Goal: Check status: Check status

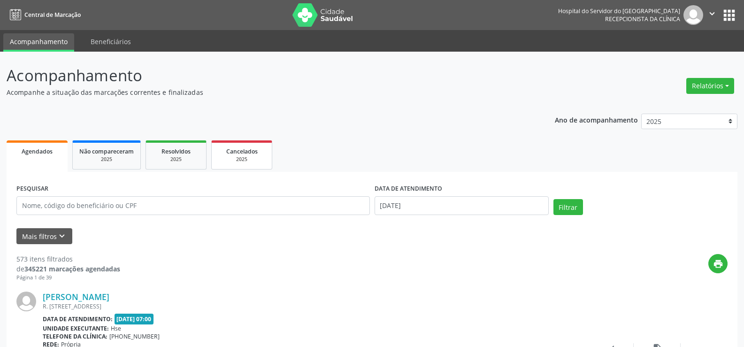
click at [247, 160] on div "2025" at bounding box center [241, 159] width 47 height 7
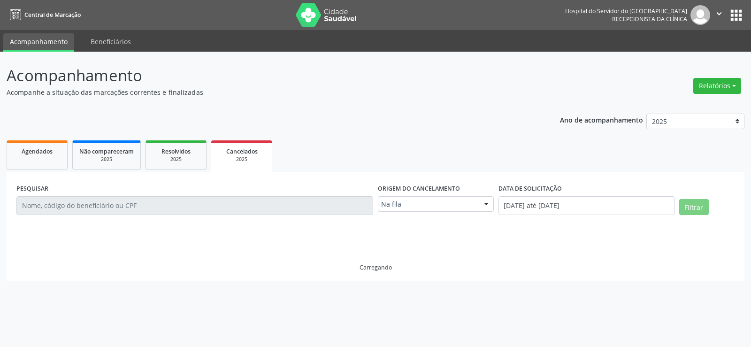
click at [448, 209] on div "Na fila" at bounding box center [436, 204] width 116 height 16
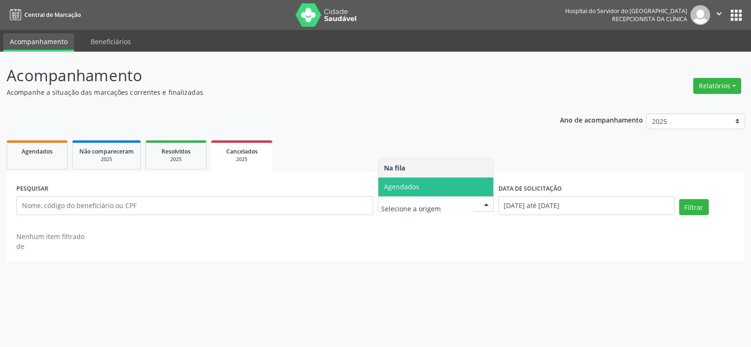
click at [432, 181] on span "Agendados" at bounding box center [435, 187] width 115 height 19
select select "8"
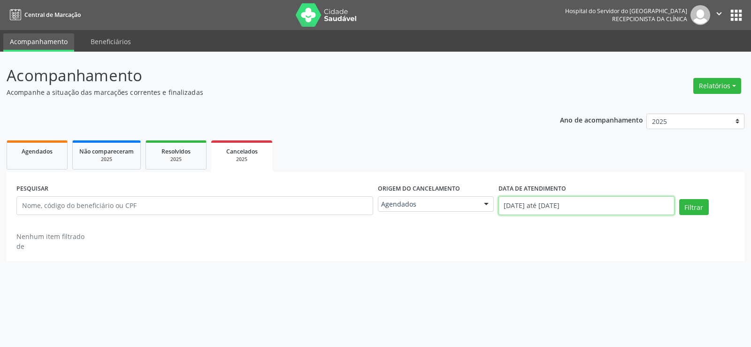
click at [542, 203] on input "[DATE] até [DATE]" at bounding box center [587, 205] width 176 height 19
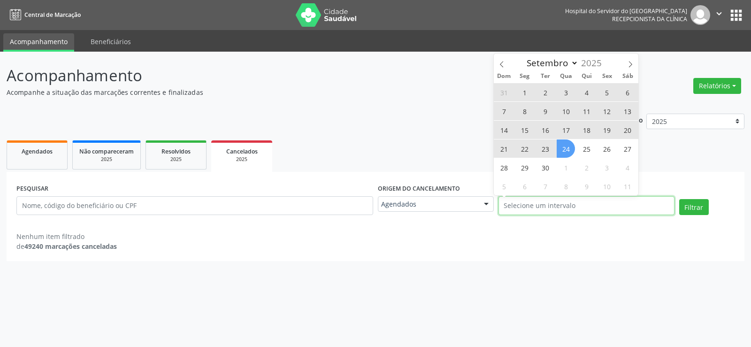
select select "0"
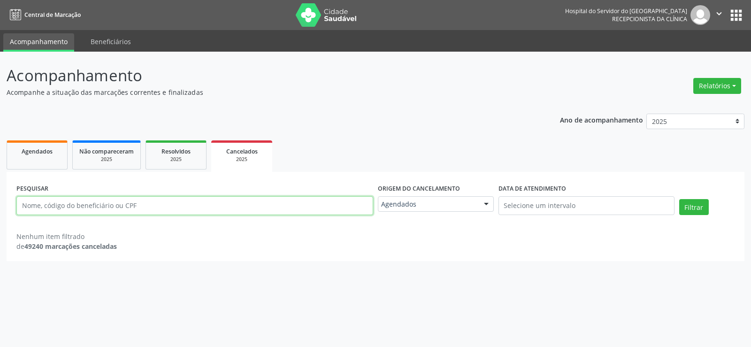
click at [125, 203] on input "text" at bounding box center [194, 205] width 357 height 19
paste input "[PERSON_NAME]"
click at [680, 199] on button "Filtrar" at bounding box center [695, 207] width 30 height 16
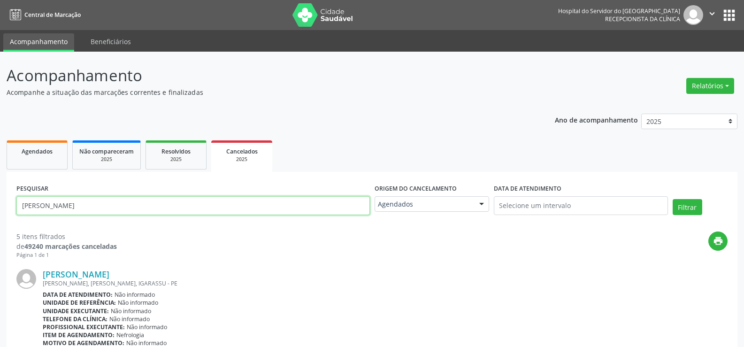
click at [100, 202] on input "[PERSON_NAME]" at bounding box center [193, 205] width 354 height 19
paste input "[PERSON_NAME]"
click at [673, 199] on button "Filtrar" at bounding box center [688, 207] width 30 height 16
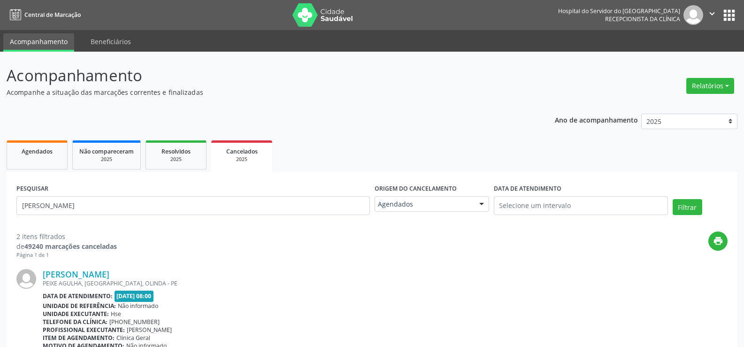
click at [188, 221] on div "PESQUISAR [PERSON_NAME]" at bounding box center [193, 202] width 358 height 40
click at [188, 209] on input "[PERSON_NAME]" at bounding box center [193, 205] width 354 height 19
paste input "[PERSON_NAME]"
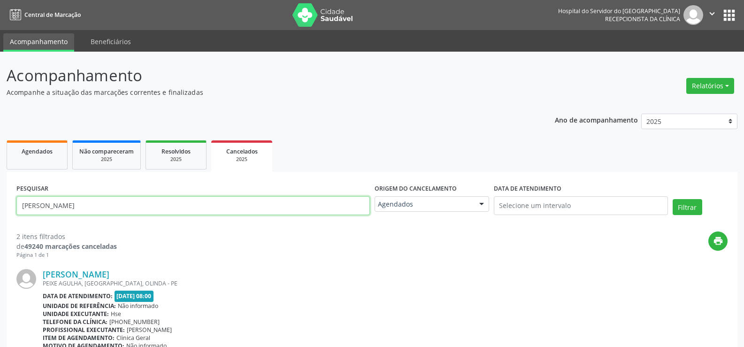
click at [673, 199] on button "Filtrar" at bounding box center [688, 207] width 30 height 16
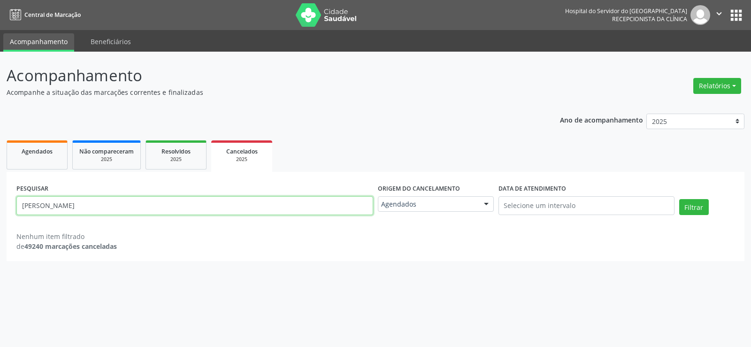
click at [169, 210] on input "[PERSON_NAME]" at bounding box center [194, 205] width 357 height 19
paste input "lba [PERSON_NAME]"
click at [680, 199] on button "Filtrar" at bounding box center [695, 207] width 30 height 16
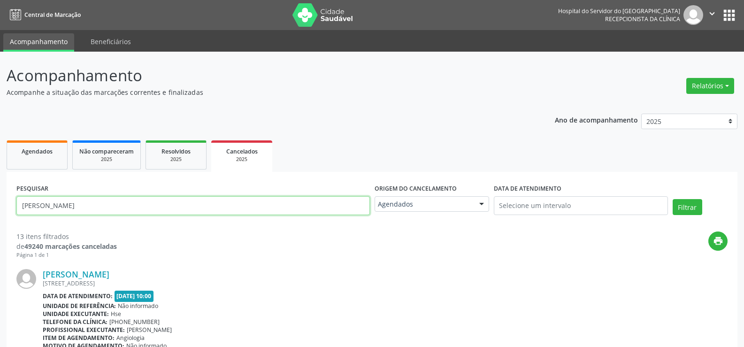
click at [200, 205] on input "[PERSON_NAME]" at bounding box center [193, 205] width 354 height 19
paste input "Rildete do Nascimento Tavare"
click at [673, 199] on button "Filtrar" at bounding box center [688, 207] width 30 height 16
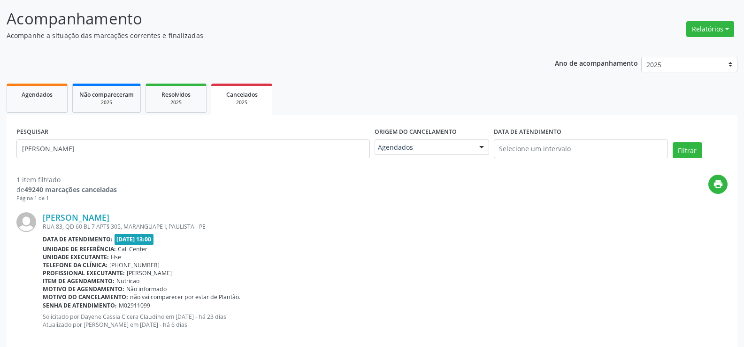
scroll to position [71, 0]
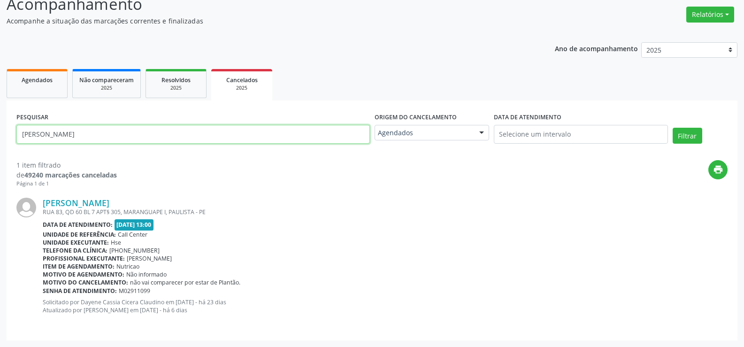
click at [159, 139] on input "[PERSON_NAME]" at bounding box center [193, 134] width 354 height 19
paste input "[PERSON_NAME]"
click at [673, 128] on button "Filtrar" at bounding box center [688, 136] width 30 height 16
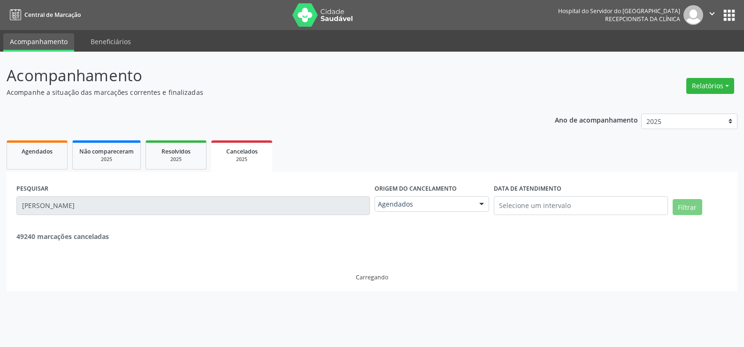
scroll to position [0, 0]
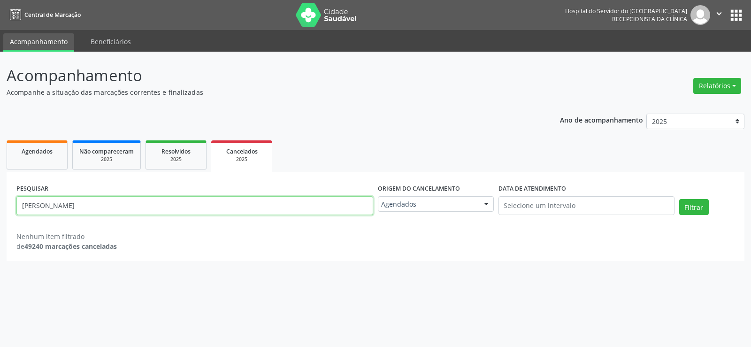
click at [166, 201] on input "[PERSON_NAME]" at bounding box center [194, 205] width 357 height 19
paste input "[PERSON_NAME]"
click at [680, 199] on button "Filtrar" at bounding box center [695, 207] width 30 height 16
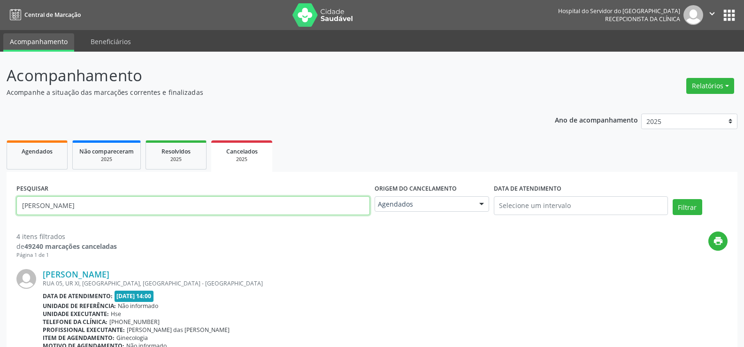
click at [214, 207] on input "[PERSON_NAME]" at bounding box center [193, 205] width 354 height 19
paste input "[PERSON_NAME]"
click at [673, 199] on button "Filtrar" at bounding box center [688, 207] width 30 height 16
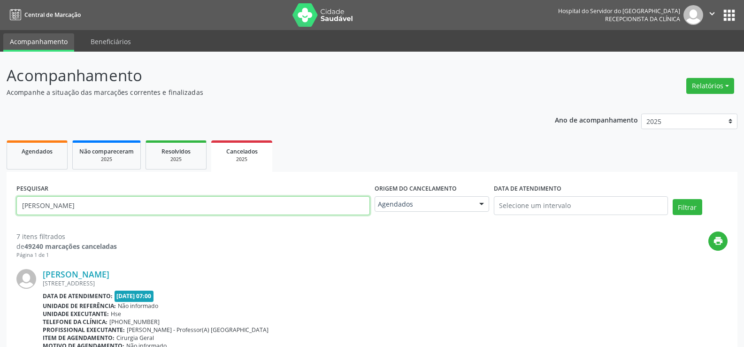
click at [142, 203] on input "[PERSON_NAME]" at bounding box center [193, 205] width 354 height 19
paste input "[PERSON_NAME]"
click at [673, 199] on button "Filtrar" at bounding box center [688, 207] width 30 height 16
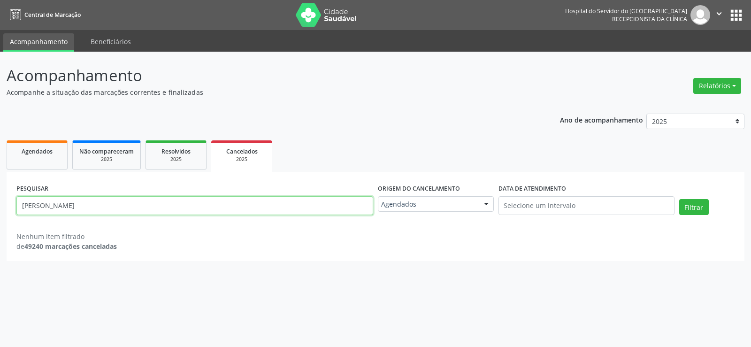
click at [258, 215] on input "[PERSON_NAME]" at bounding box center [194, 205] width 357 height 19
paste input "[PERSON_NAME]"
click at [680, 199] on button "Filtrar" at bounding box center [695, 207] width 30 height 16
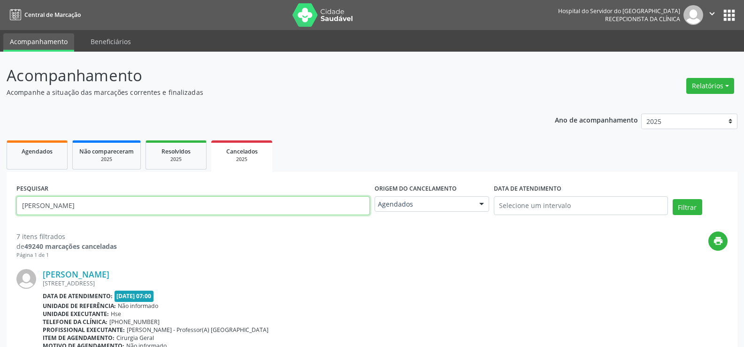
click at [173, 203] on input "[PERSON_NAME]" at bounding box center [193, 205] width 354 height 19
paste input "Djailson [PERSON_NAME]"
click at [673, 199] on button "Filtrar" at bounding box center [688, 207] width 30 height 16
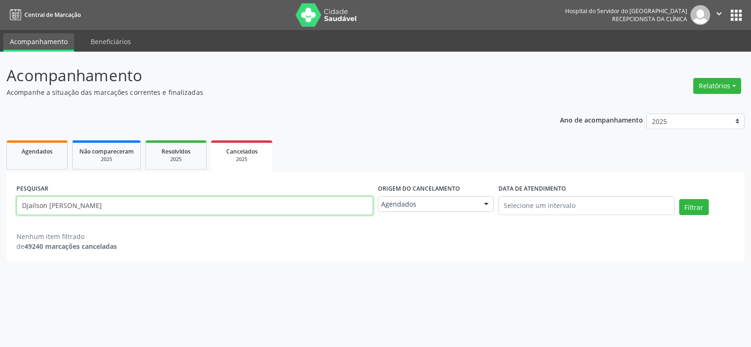
click at [171, 206] on input "Djailson [PERSON_NAME]" at bounding box center [194, 205] width 357 height 19
paste input "[PERSON_NAME]"
click at [680, 199] on button "Filtrar" at bounding box center [695, 207] width 30 height 16
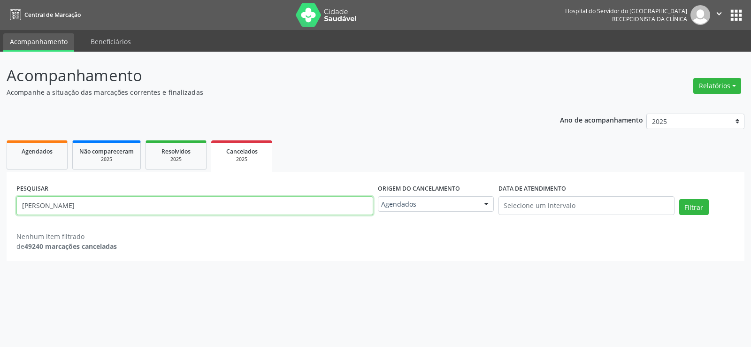
click at [186, 214] on input "[PERSON_NAME]" at bounding box center [194, 205] width 357 height 19
paste input "[PERSON_NAME]"
click at [680, 199] on button "Filtrar" at bounding box center [695, 207] width 30 height 16
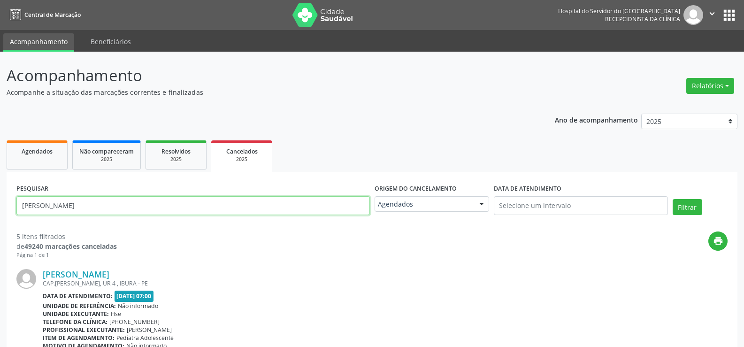
click at [184, 206] on input "[PERSON_NAME]" at bounding box center [193, 205] width 354 height 19
paste input "[PERSON_NAME]"
click at [673, 199] on button "Filtrar" at bounding box center [688, 207] width 30 height 16
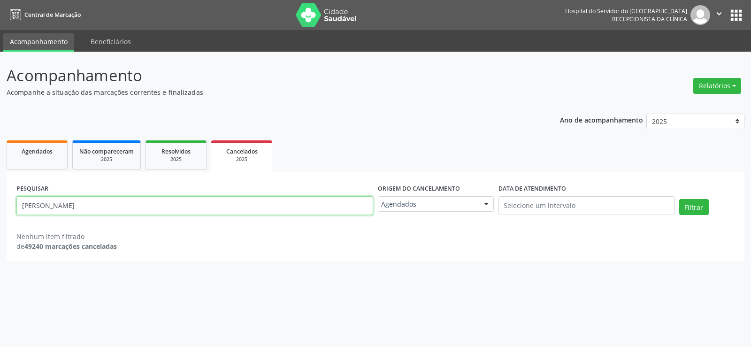
click at [147, 199] on input "[PERSON_NAME]" at bounding box center [194, 205] width 357 height 19
paste input "[PERSON_NAME]"
click at [680, 199] on button "Filtrar" at bounding box center [695, 207] width 30 height 16
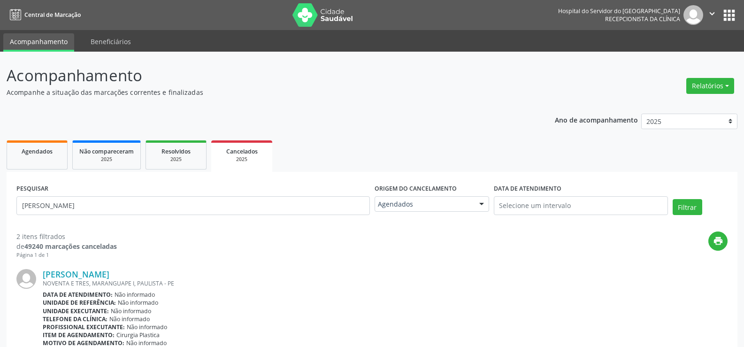
click at [139, 217] on div "PESQUISAR [PERSON_NAME]" at bounding box center [193, 202] width 358 height 40
click at [143, 214] on input "[PERSON_NAME]" at bounding box center [193, 205] width 354 height 19
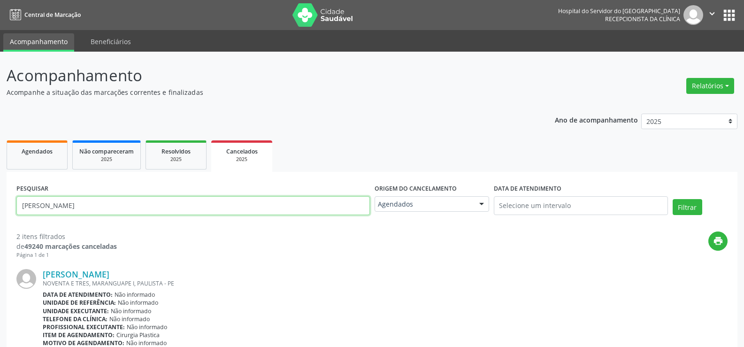
paste input "[PERSON_NAME]"
click at [673, 199] on button "Filtrar" at bounding box center [688, 207] width 30 height 16
click at [192, 209] on input "[PERSON_NAME]" at bounding box center [193, 205] width 354 height 19
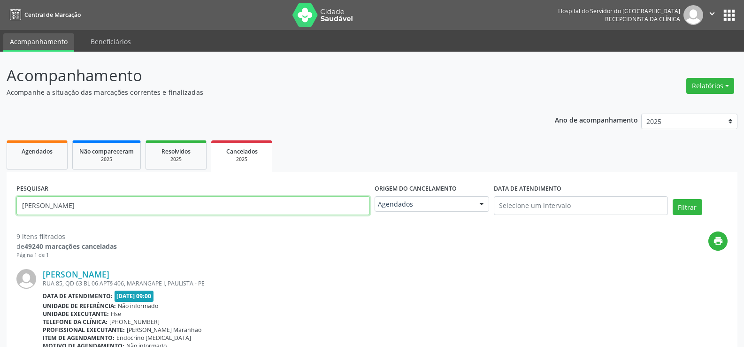
paste input "[PERSON_NAME]"
click at [673, 199] on button "Filtrar" at bounding box center [688, 207] width 30 height 16
click at [159, 202] on input "[PERSON_NAME]" at bounding box center [193, 205] width 354 height 19
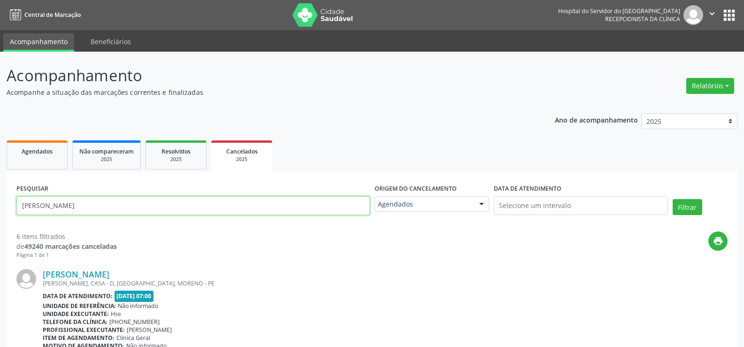
paste input "[PERSON_NAME]"
click at [673, 199] on button "Filtrar" at bounding box center [688, 207] width 30 height 16
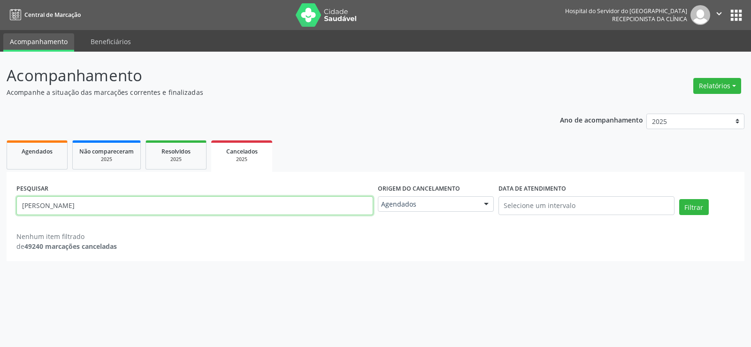
click at [164, 202] on input "[PERSON_NAME]" at bounding box center [194, 205] width 357 height 19
paste input "[PERSON_NAME] da Silv"
click at [680, 199] on button "Filtrar" at bounding box center [695, 207] width 30 height 16
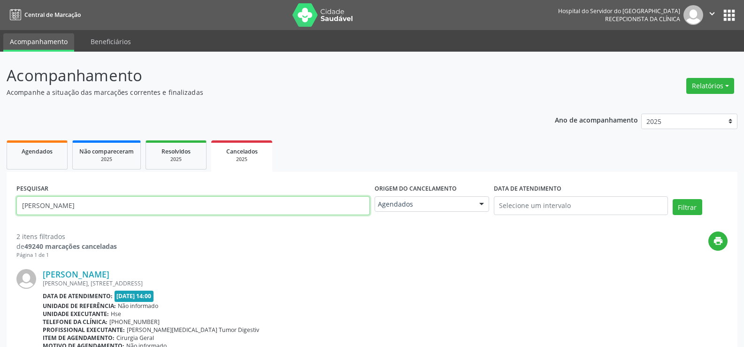
click at [164, 206] on input "[PERSON_NAME]" at bounding box center [193, 205] width 354 height 19
paste input "[PERSON_NAME]"
click at [673, 199] on button "Filtrar" at bounding box center [688, 207] width 30 height 16
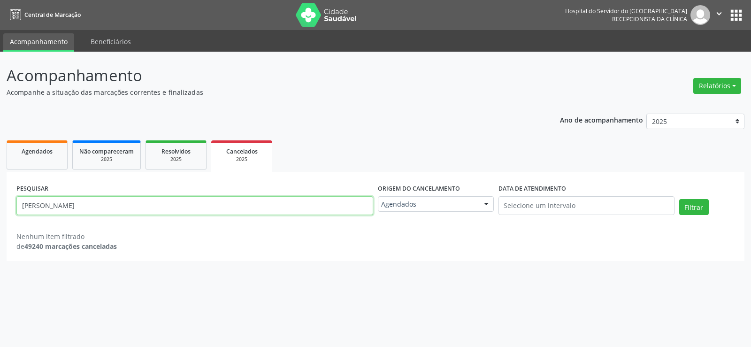
click at [177, 210] on input "[PERSON_NAME]" at bounding box center [194, 205] width 357 height 19
paste input "Soraia da Costa Leao Sales"
click at [680, 199] on button "Filtrar" at bounding box center [695, 207] width 30 height 16
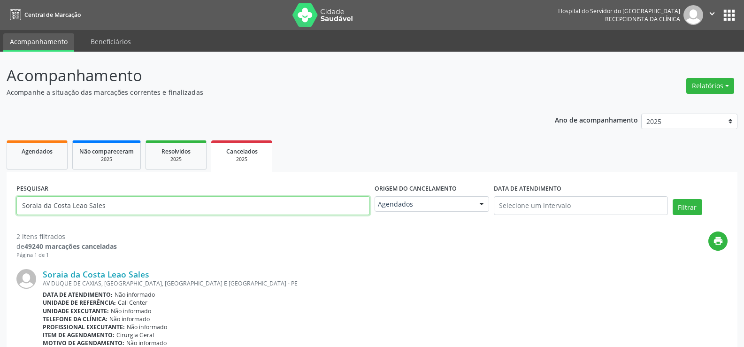
click at [170, 209] on input "Soraia da Costa Leao Sales" at bounding box center [193, 205] width 354 height 19
paste input "[PERSON_NAME]"
click at [673, 199] on button "Filtrar" at bounding box center [688, 207] width 30 height 16
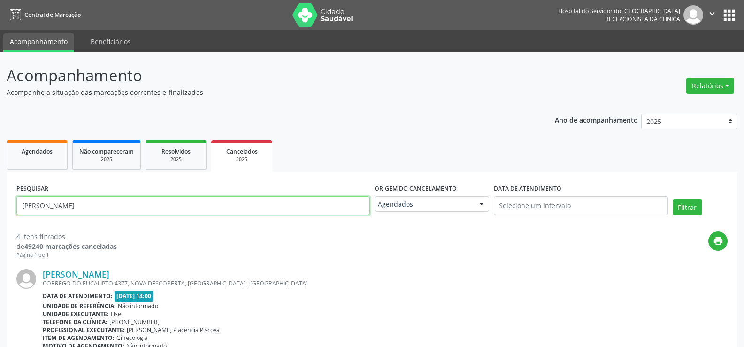
click at [156, 208] on input "[PERSON_NAME]" at bounding box center [193, 205] width 354 height 19
paste input "[PERSON_NAME]"
click at [673, 199] on button "Filtrar" at bounding box center [688, 207] width 30 height 16
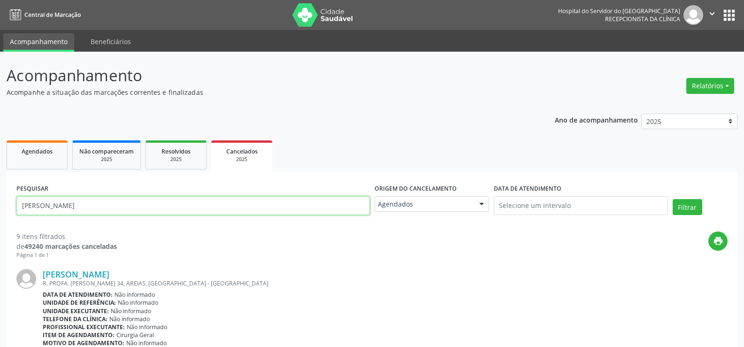
click at [177, 207] on input "[PERSON_NAME]" at bounding box center [193, 205] width 354 height 19
paste input "[PERSON_NAME]"
click at [673, 199] on button "Filtrar" at bounding box center [688, 207] width 30 height 16
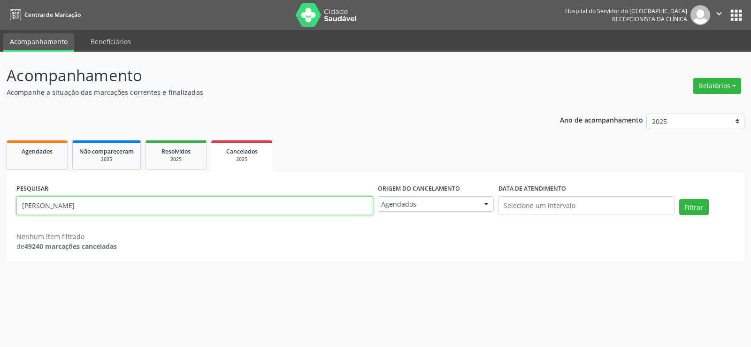
click at [155, 209] on input "[PERSON_NAME]" at bounding box center [194, 205] width 357 height 19
paste input "[PERSON_NAME] de M. [GEOGRAPHIC_DATA]"
click at [680, 199] on button "Filtrar" at bounding box center [695, 207] width 30 height 16
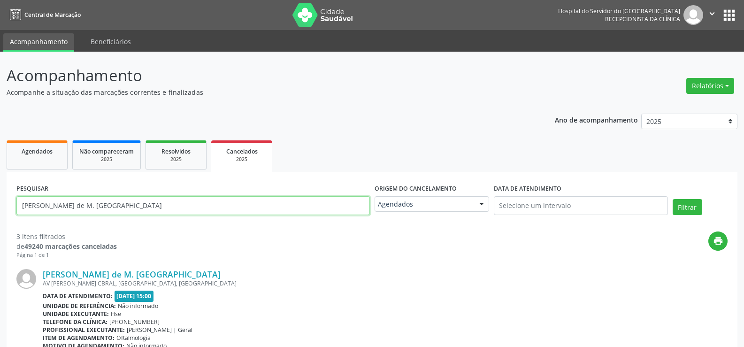
click at [151, 211] on input "[PERSON_NAME] de M. [GEOGRAPHIC_DATA]" at bounding box center [193, 205] width 354 height 19
paste input "[PERSON_NAME]"
click at [673, 199] on button "Filtrar" at bounding box center [688, 207] width 30 height 16
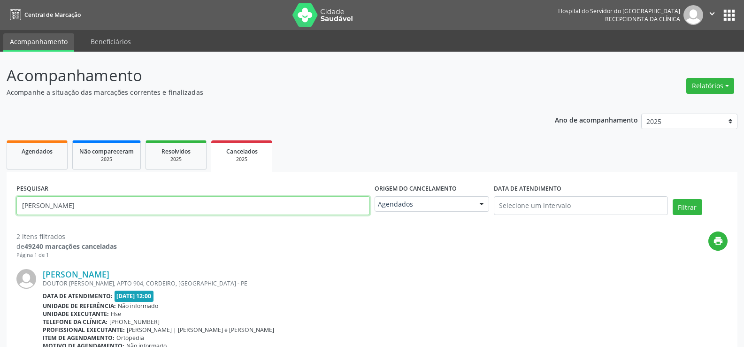
click at [153, 211] on input "[PERSON_NAME]" at bounding box center [193, 205] width 354 height 19
paste input "[PERSON_NAME]"
click at [673, 199] on button "Filtrar" at bounding box center [688, 207] width 30 height 16
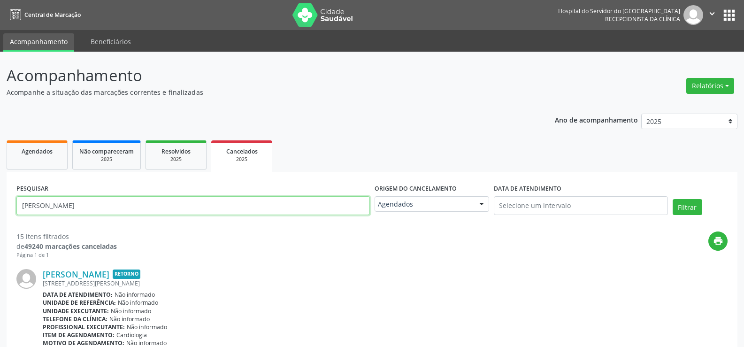
click at [159, 209] on input "[PERSON_NAME]" at bounding box center [193, 205] width 354 height 19
paste input "[PERSON_NAME]"
click at [673, 199] on button "Filtrar" at bounding box center [688, 207] width 30 height 16
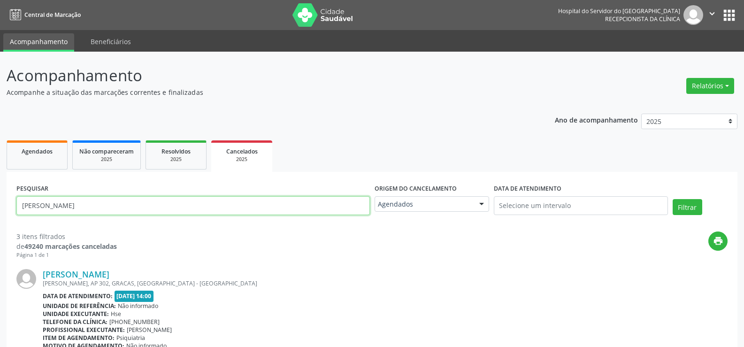
click at [153, 207] on input "[PERSON_NAME]" at bounding box center [193, 205] width 354 height 19
paste input "[PERSON_NAME] [PERSON_NAME]"
click at [673, 199] on button "Filtrar" at bounding box center [688, 207] width 30 height 16
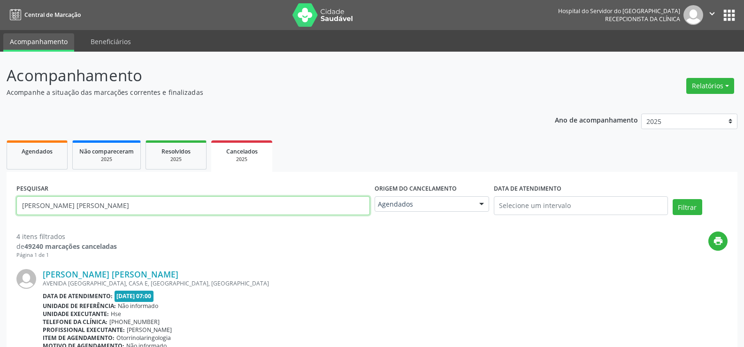
click at [135, 196] on input "[PERSON_NAME] [PERSON_NAME]" at bounding box center [193, 205] width 354 height 19
paste input "[PERSON_NAME] Maior Telles"
click at [673, 199] on button "Filtrar" at bounding box center [688, 207] width 30 height 16
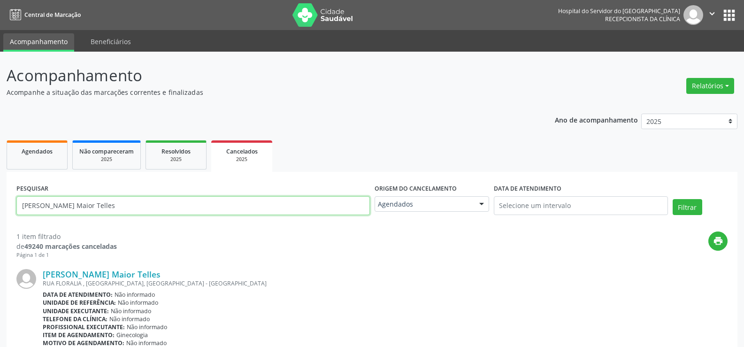
click at [186, 208] on input "[PERSON_NAME] Maior Telles" at bounding box center [193, 205] width 354 height 19
paste input "dson [PERSON_NAME]"
click at [673, 199] on button "Filtrar" at bounding box center [688, 207] width 30 height 16
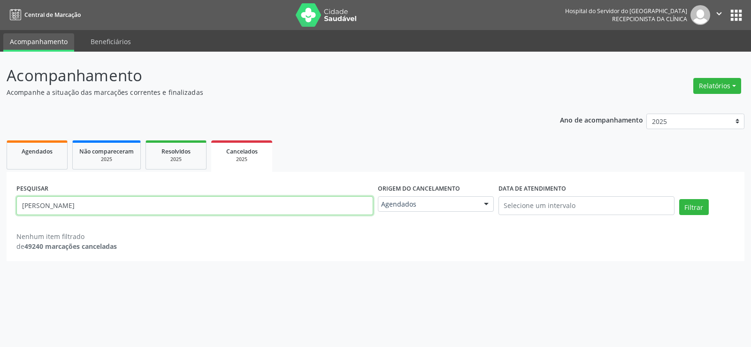
click at [170, 207] on input "[PERSON_NAME]" at bounding box center [194, 205] width 357 height 19
paste input "Vital [PERSON_NAME]"
click at [680, 199] on button "Filtrar" at bounding box center [695, 207] width 30 height 16
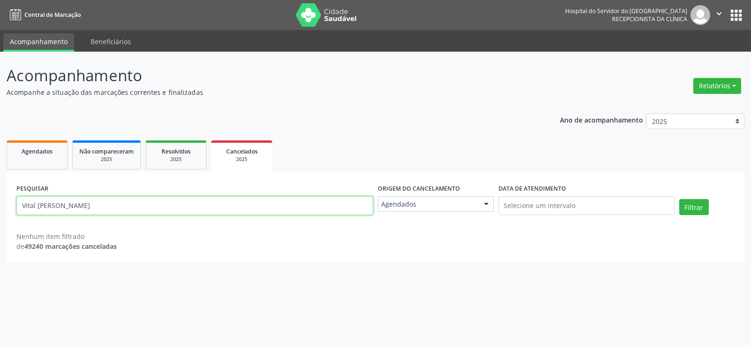
click at [241, 203] on input "Vital [PERSON_NAME]" at bounding box center [194, 205] width 357 height 19
paste input "[PERSON_NAME]"
click at [680, 199] on button "Filtrar" at bounding box center [695, 207] width 30 height 16
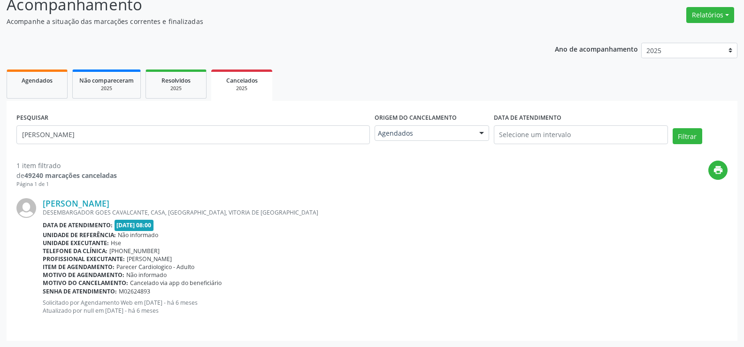
scroll to position [71, 0]
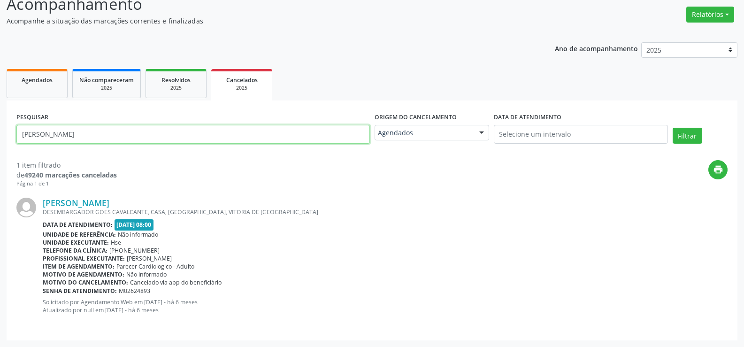
click at [189, 136] on input "[PERSON_NAME]" at bounding box center [193, 134] width 354 height 19
paste input "[PERSON_NAME]"
click at [673, 128] on button "Filtrar" at bounding box center [688, 136] width 30 height 16
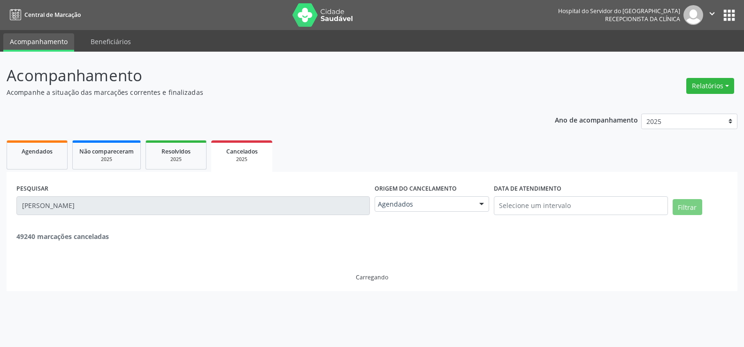
scroll to position [0, 0]
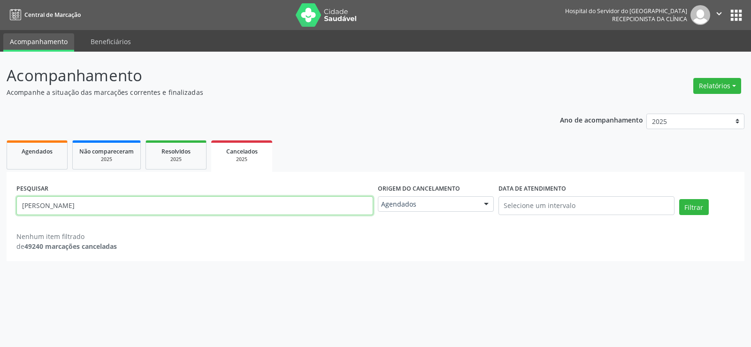
click at [198, 201] on input "[PERSON_NAME]" at bounding box center [194, 205] width 357 height 19
paste input "[PERSON_NAME]"
click at [680, 199] on button "Filtrar" at bounding box center [695, 207] width 30 height 16
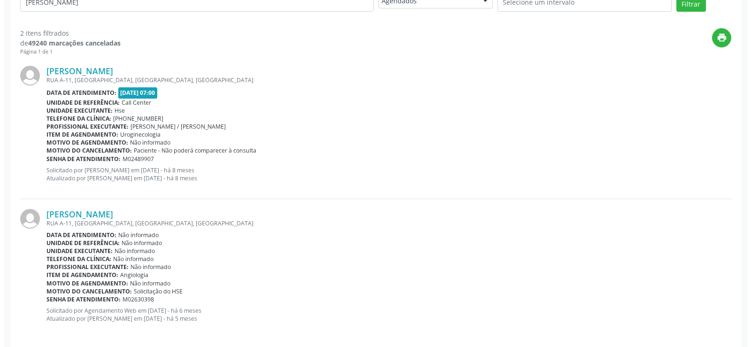
scroll to position [212, 0]
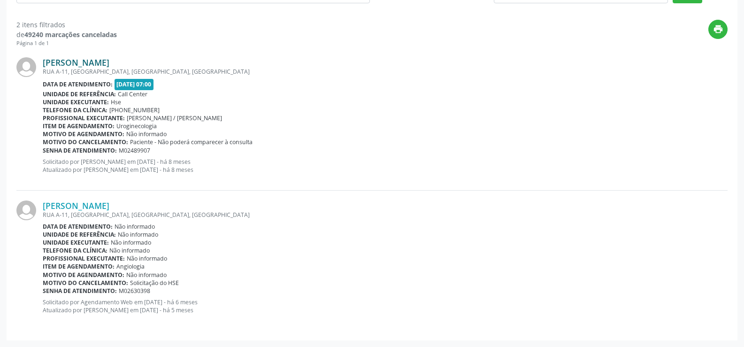
click at [109, 64] on link "[PERSON_NAME]" at bounding box center [76, 62] width 67 height 10
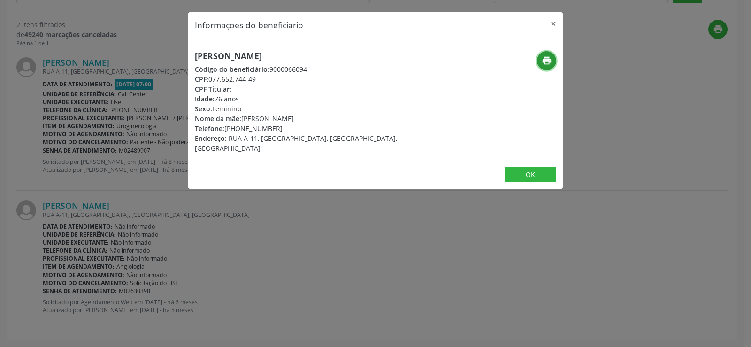
click at [548, 62] on icon "print" at bounding box center [547, 60] width 10 height 10
click at [161, 183] on div "Informações do beneficiário × [PERSON_NAME] Código do beneficiário: 9000066094 …" at bounding box center [375, 173] width 751 height 347
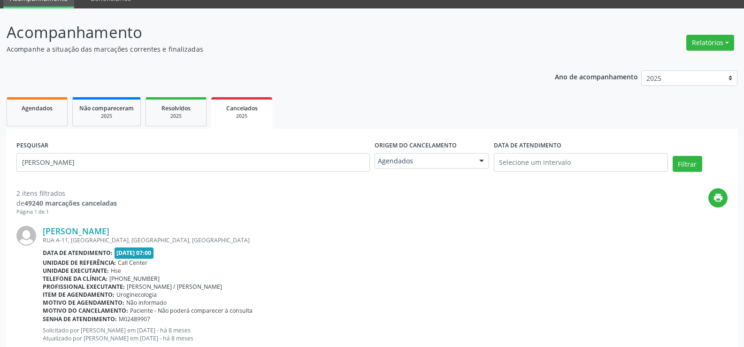
scroll to position [0, 0]
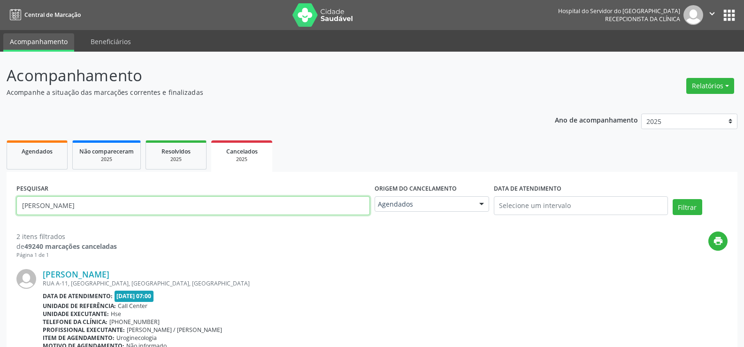
click at [154, 200] on input "[PERSON_NAME]" at bounding box center [193, 205] width 354 height 19
paste input "[PERSON_NAME]"
click at [673, 199] on button "Filtrar" at bounding box center [688, 207] width 30 height 16
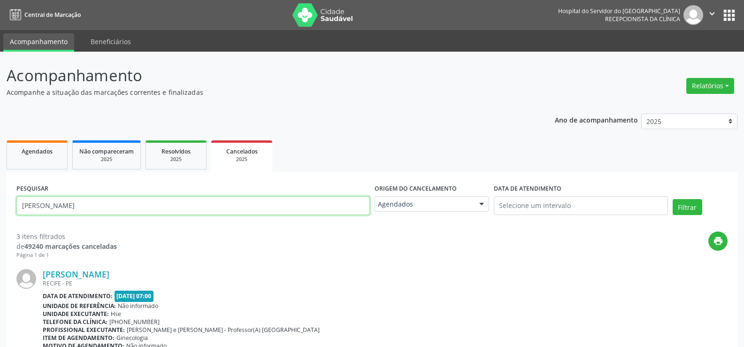
click at [226, 205] on input "[PERSON_NAME]" at bounding box center [193, 205] width 354 height 19
paste input "[PERSON_NAME]"
click at [673, 199] on button "Filtrar" at bounding box center [688, 207] width 30 height 16
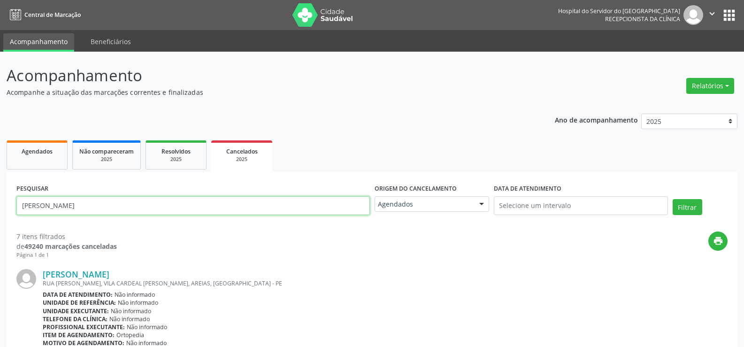
click at [207, 199] on input "[PERSON_NAME]" at bounding box center [193, 205] width 354 height 19
paste input "[PERSON_NAME] Rangel [PERSON_NAME]"
click at [673, 199] on button "Filtrar" at bounding box center [688, 207] width 30 height 16
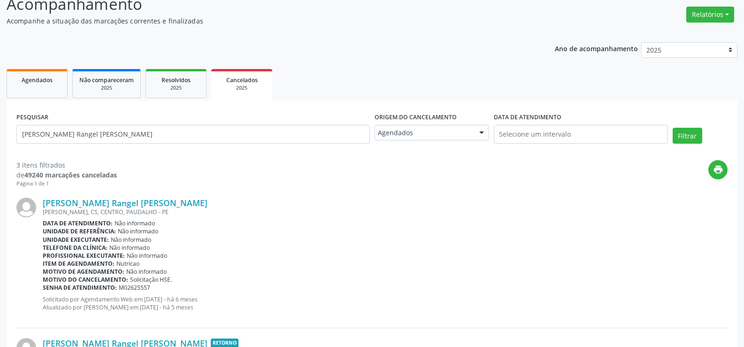
scroll to position [71, 0]
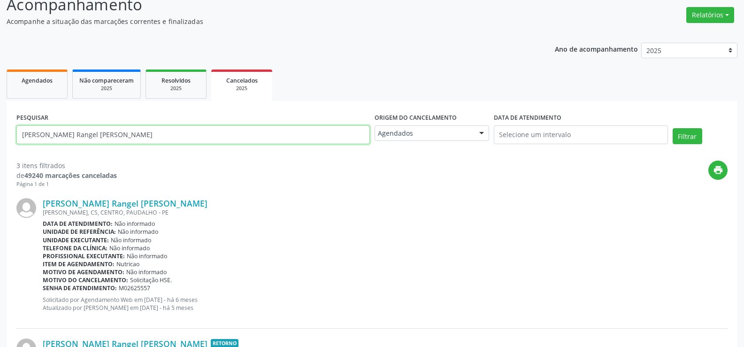
drag, startPoint x: 169, startPoint y: 138, endPoint x: 0, endPoint y: 117, distance: 170.3
click at [0, 117] on div "Acompanhamento Acompanhe a situação das marcações correntes e finalizadas Relat…" at bounding box center [372, 305] width 744 height 648
paste input "[PERSON_NAME]"
type input "[PERSON_NAME]"
click at [673, 128] on button "Filtrar" at bounding box center [688, 136] width 30 height 16
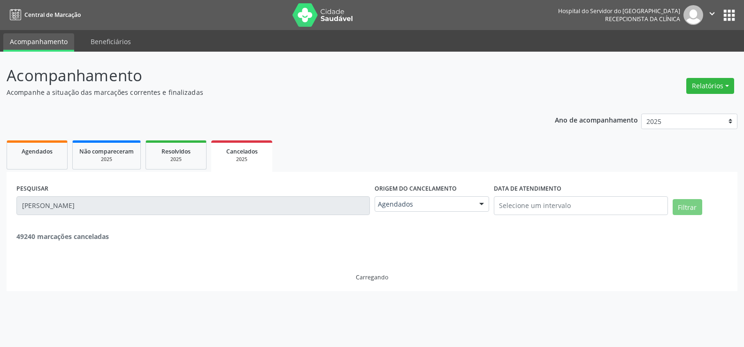
scroll to position [0, 0]
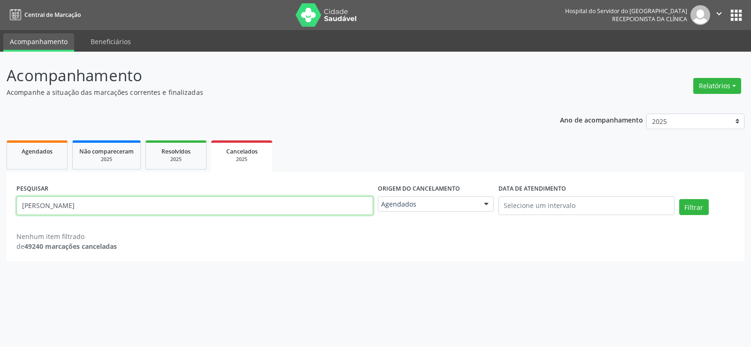
drag, startPoint x: 183, startPoint y: 204, endPoint x: 0, endPoint y: 163, distance: 187.2
click at [0, 163] on div "Acompanhamento Acompanhe a situação das marcações correntes e finalizadas Relat…" at bounding box center [375, 199] width 751 height 295
paste input "[PERSON_NAME]"
type input "[PERSON_NAME]"
click at [680, 199] on button "Filtrar" at bounding box center [695, 207] width 30 height 16
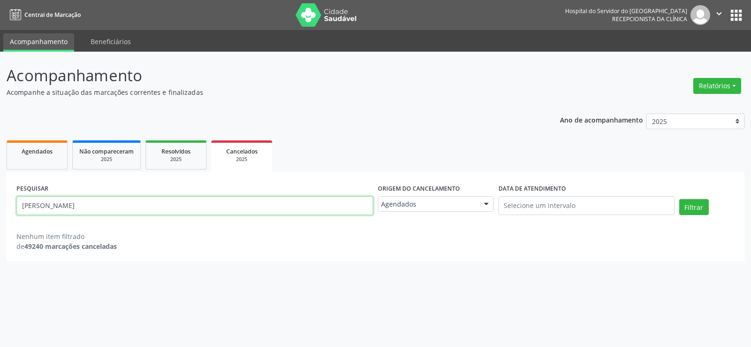
drag, startPoint x: 171, startPoint y: 208, endPoint x: 0, endPoint y: 120, distance: 192.2
click at [0, 120] on div "Acompanhamento Acompanhe a situação das marcações correntes e finalizadas Relat…" at bounding box center [375, 199] width 751 height 295
paste input "[PERSON_NAME]"
click at [680, 199] on button "Filtrar" at bounding box center [695, 207] width 30 height 16
drag, startPoint x: 176, startPoint y: 206, endPoint x: 110, endPoint y: 210, distance: 65.4
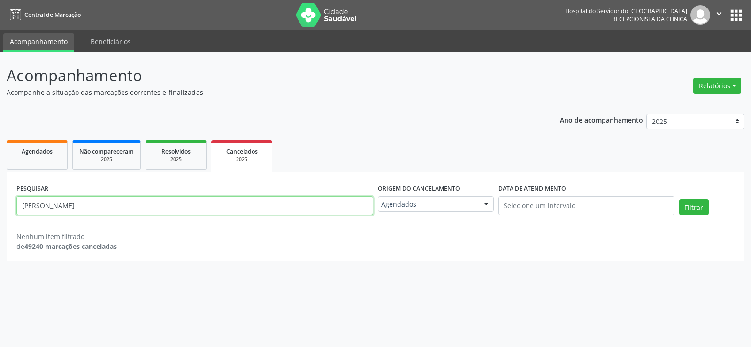
click at [110, 210] on input "[PERSON_NAME]" at bounding box center [194, 205] width 357 height 19
click at [680, 199] on button "Filtrar" at bounding box center [695, 207] width 30 height 16
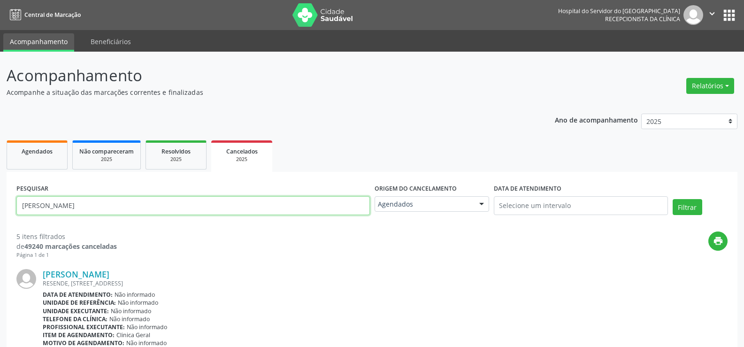
click at [190, 215] on input "[PERSON_NAME]" at bounding box center [193, 205] width 354 height 19
paste input "[PERSON_NAME]"
type input "[PERSON_NAME]"
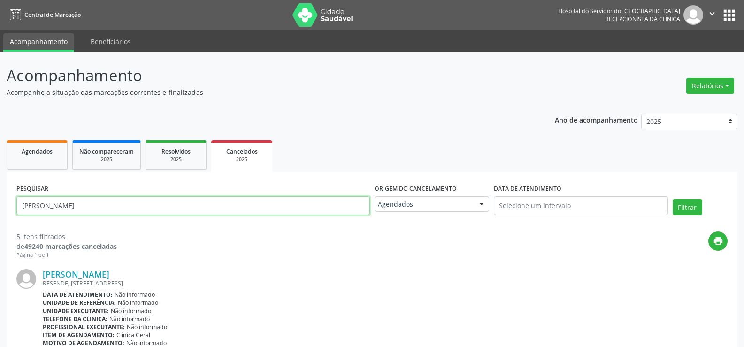
click at [673, 199] on button "Filtrar" at bounding box center [688, 207] width 30 height 16
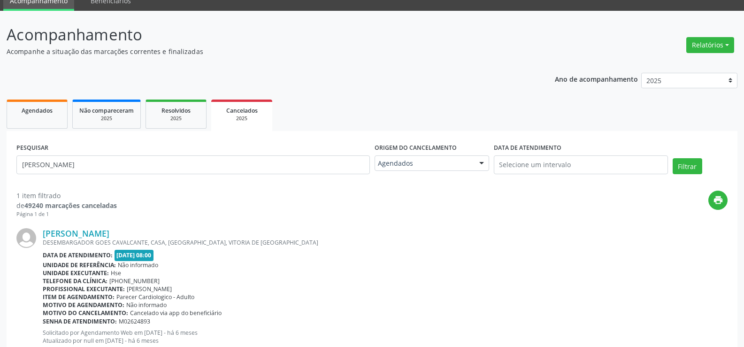
scroll to position [71, 0]
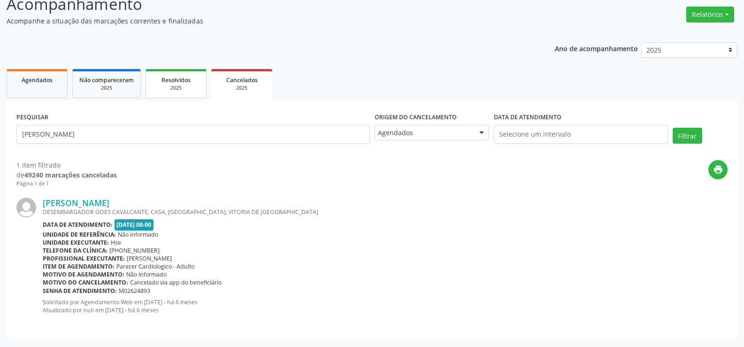
click at [174, 83] on span "Resolvidos" at bounding box center [176, 80] width 29 height 8
select select "8"
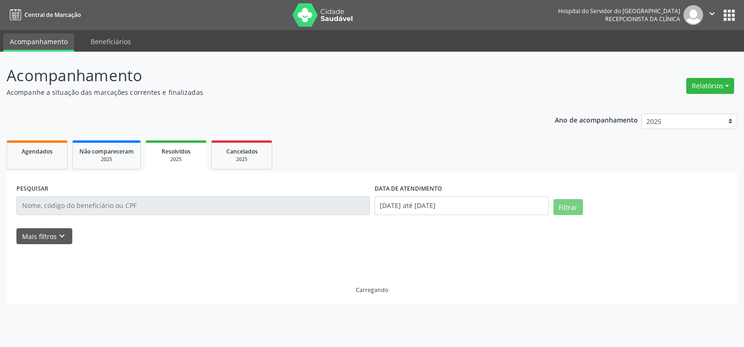
scroll to position [0, 0]
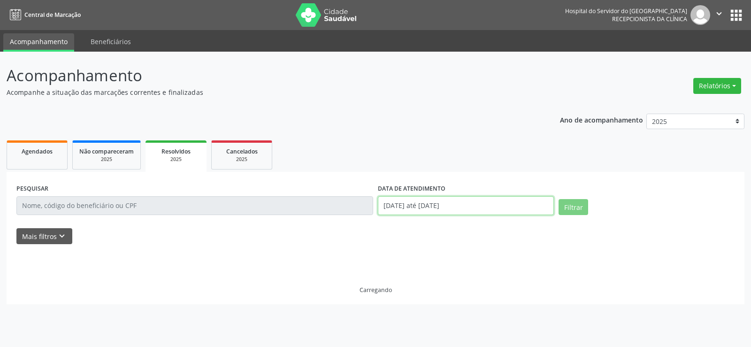
click at [408, 208] on input "[DATE] até [DATE]" at bounding box center [466, 205] width 176 height 19
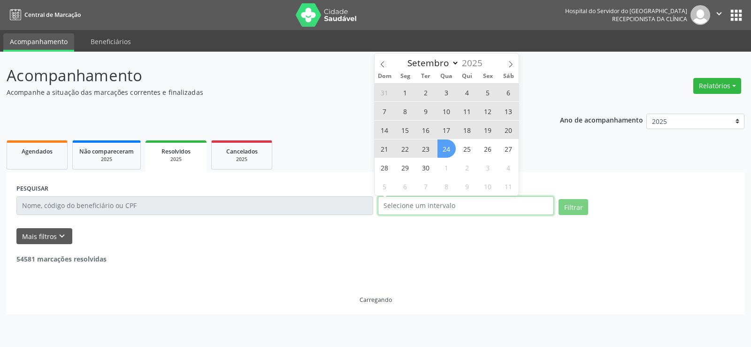
select select "0"
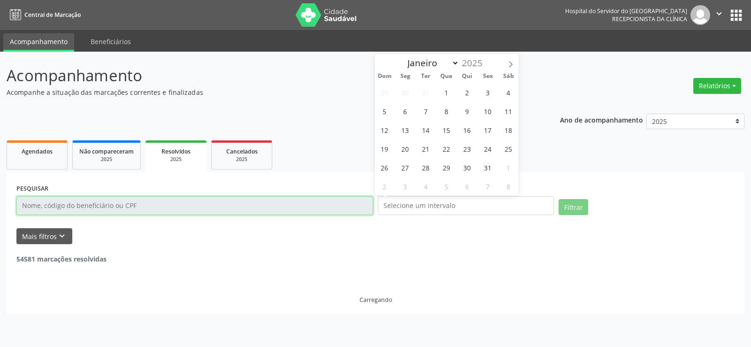
click at [286, 202] on input "text" at bounding box center [194, 205] width 357 height 19
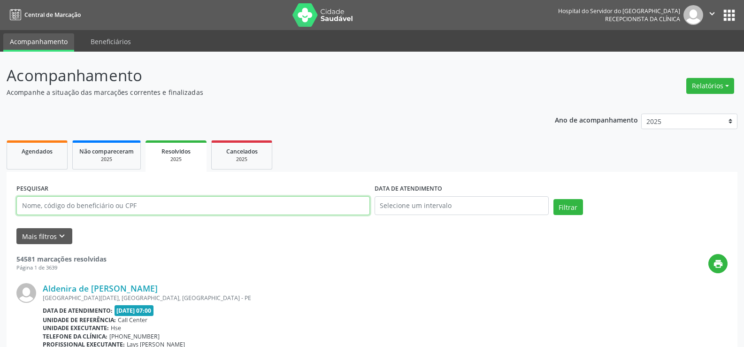
click at [286, 202] on input "text" at bounding box center [193, 205] width 354 height 19
paste input "[PERSON_NAME]"
type input "[PERSON_NAME]"
click at [554, 199] on button "Filtrar" at bounding box center [569, 207] width 30 height 16
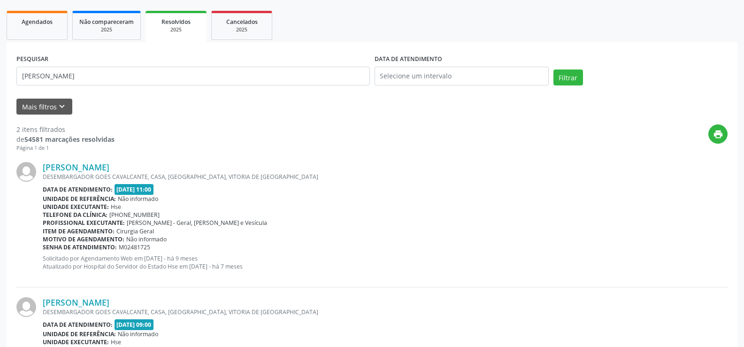
scroll to position [128, 0]
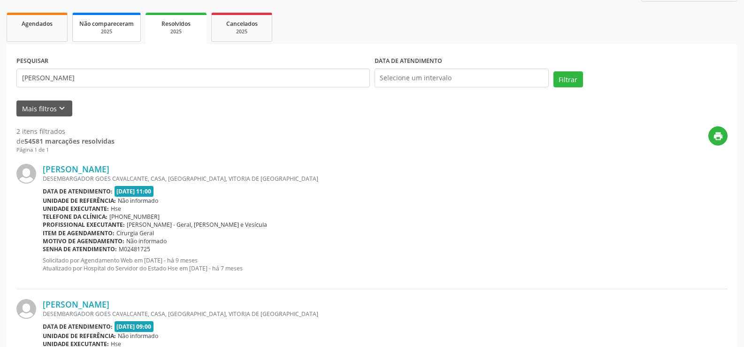
click at [136, 27] on link "Não compareceram 2025" at bounding box center [106, 27] width 69 height 29
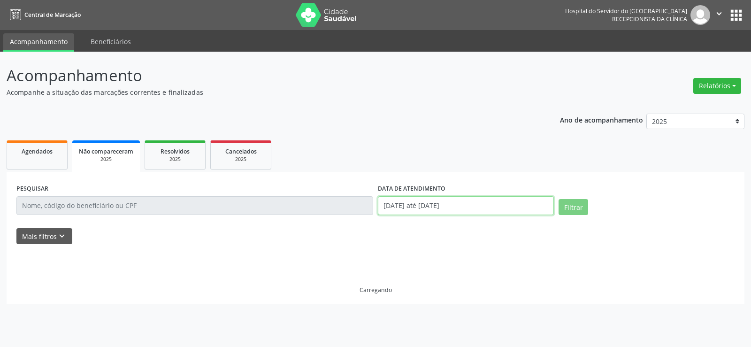
click at [399, 198] on input "[DATE] até [DATE]" at bounding box center [466, 205] width 176 height 19
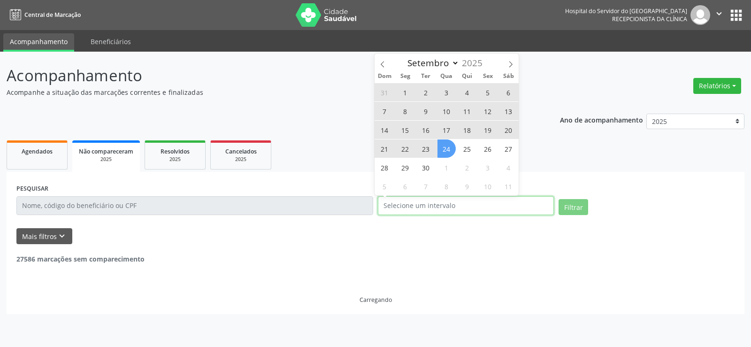
select select "0"
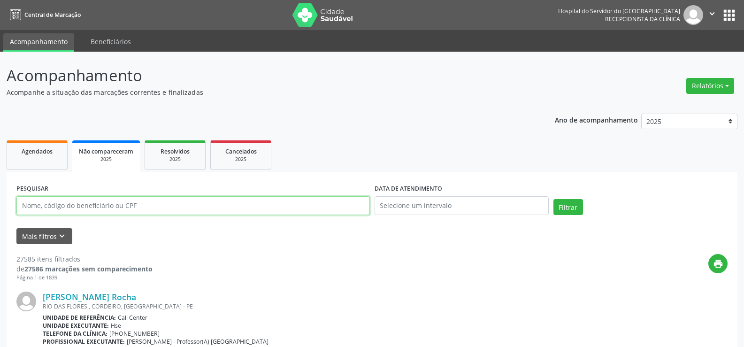
click at [271, 209] on input "text" at bounding box center [193, 205] width 354 height 19
paste input "[PERSON_NAME]"
type input "[PERSON_NAME]"
click at [554, 199] on button "Filtrar" at bounding box center [569, 207] width 30 height 16
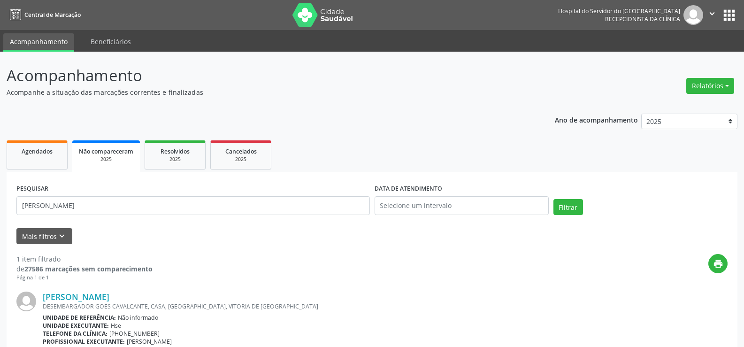
scroll to position [75, 0]
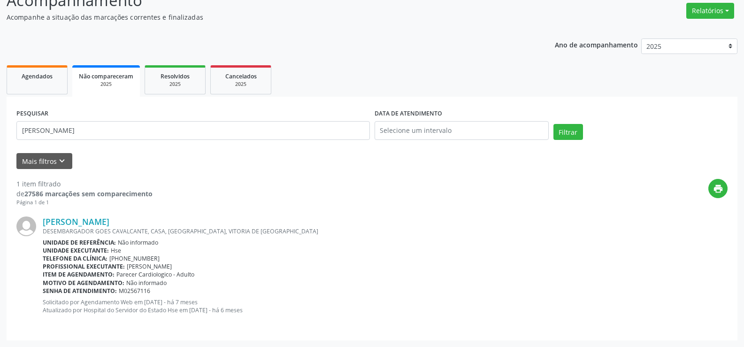
scroll to position [75, 0]
